Goal: Information Seeking & Learning: Find specific page/section

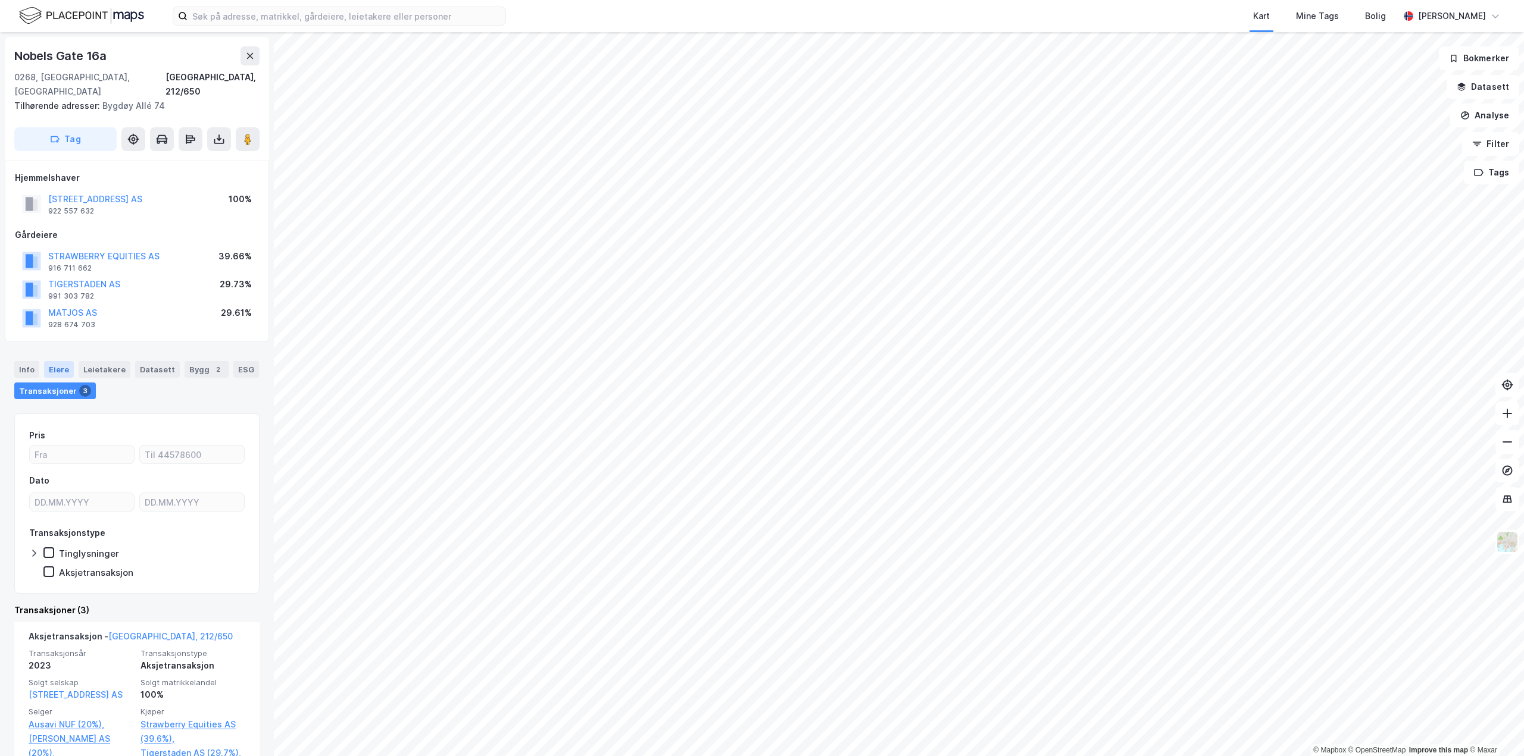
click at [71, 361] on div "Eiere" at bounding box center [59, 369] width 30 height 17
